Goal: Use online tool/utility: Utilize a website feature to perform a specific function

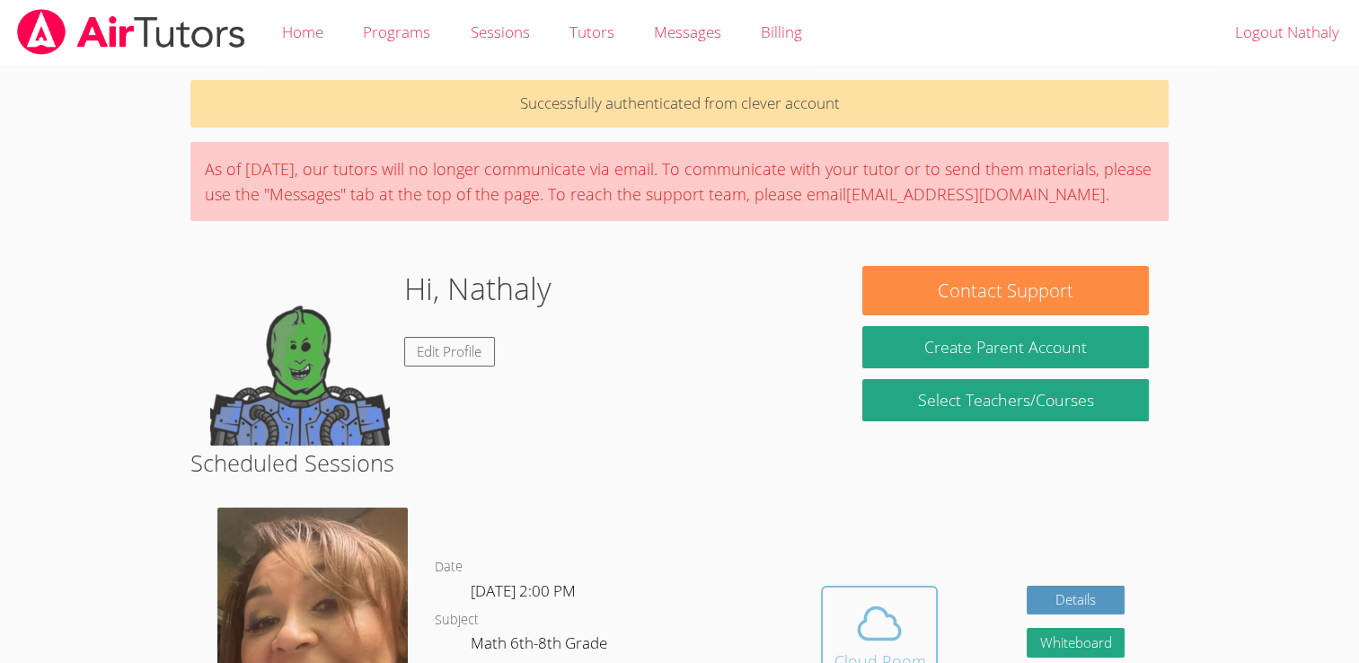
click at [882, 613] on icon at bounding box center [879, 623] width 50 height 50
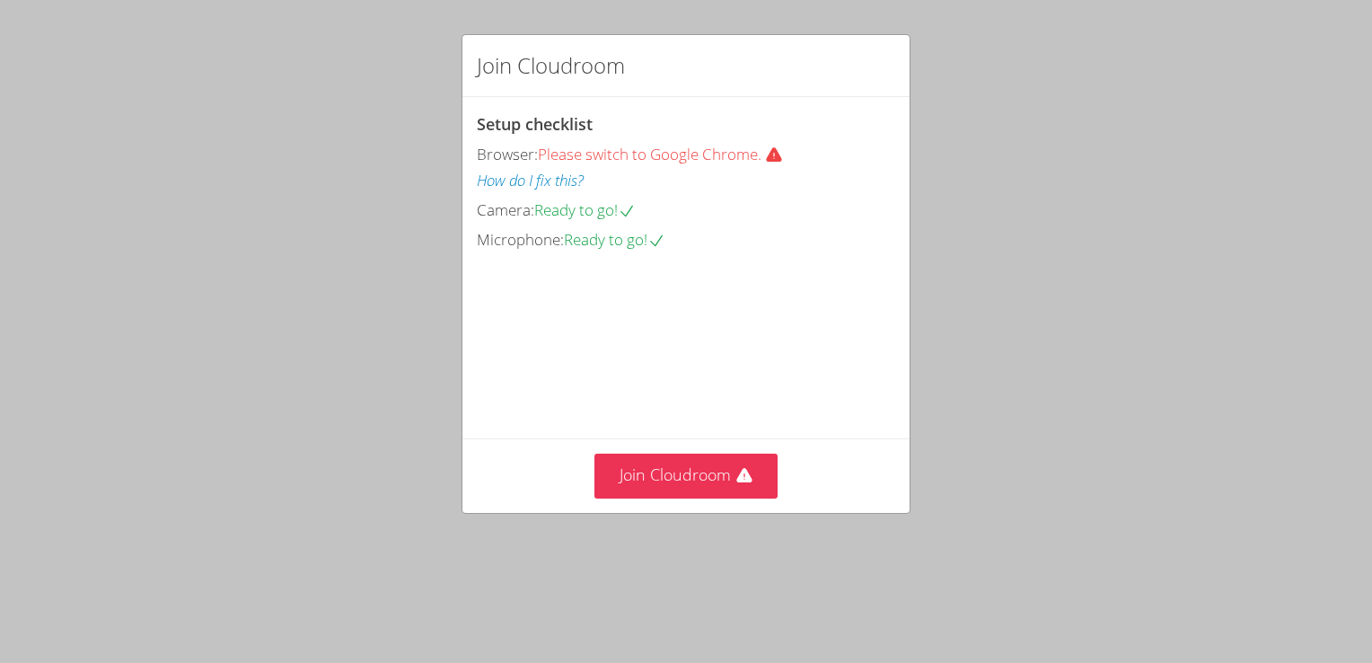
click at [668, 377] on video at bounding box center [611, 334] width 269 height 135
click at [636, 498] on button "Join Cloudroom" at bounding box center [687, 476] width 184 height 44
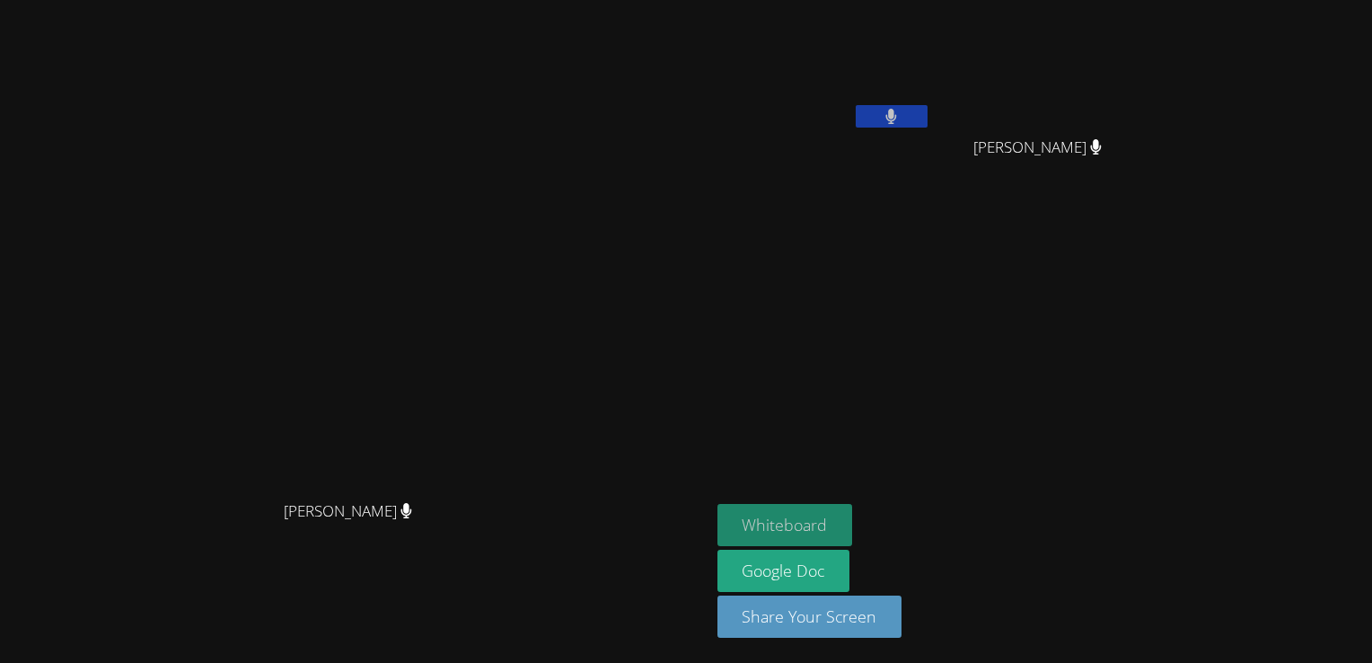
click at [853, 523] on button "Whiteboard" at bounding box center [786, 525] width 136 height 42
click at [928, 110] on button at bounding box center [892, 116] width 72 height 22
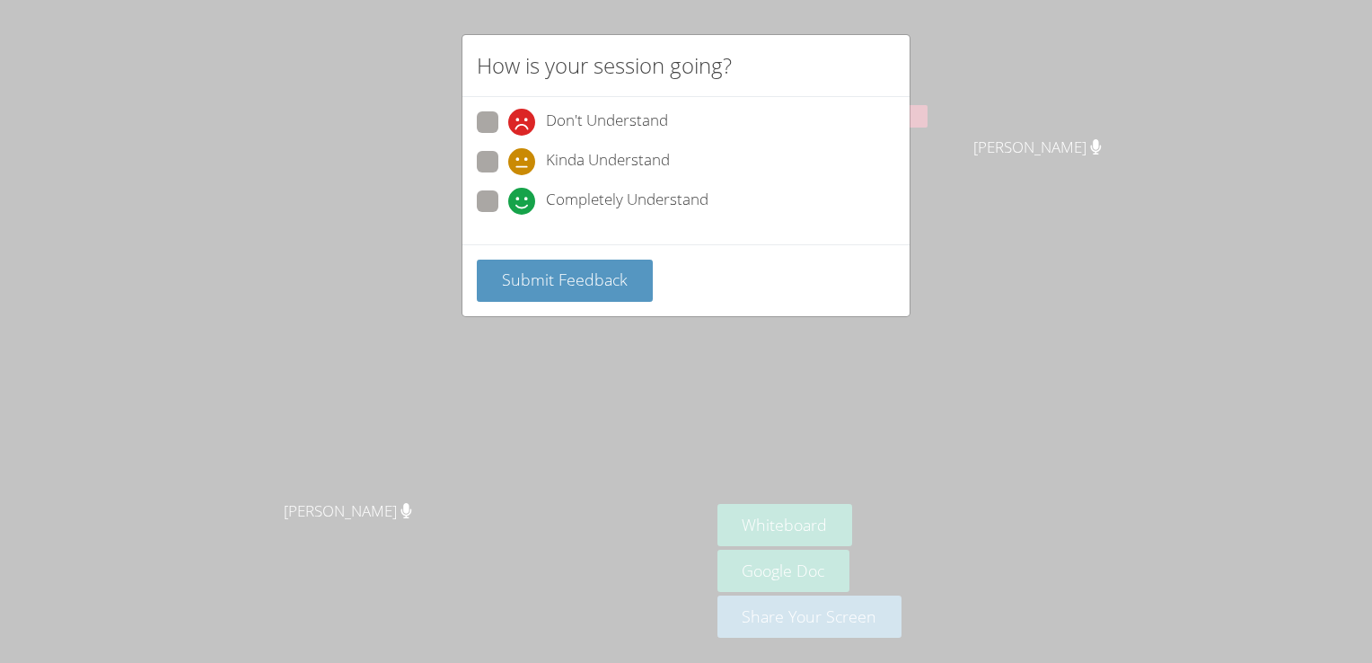
click at [508, 215] on span at bounding box center [508, 215] width 0 height 0
click at [508, 199] on input "Completely Understand" at bounding box center [515, 197] width 15 height 15
radio input "true"
click at [530, 282] on span "Submit Feedback" at bounding box center [565, 280] width 126 height 22
